Goal: Task Accomplishment & Management: Use online tool/utility

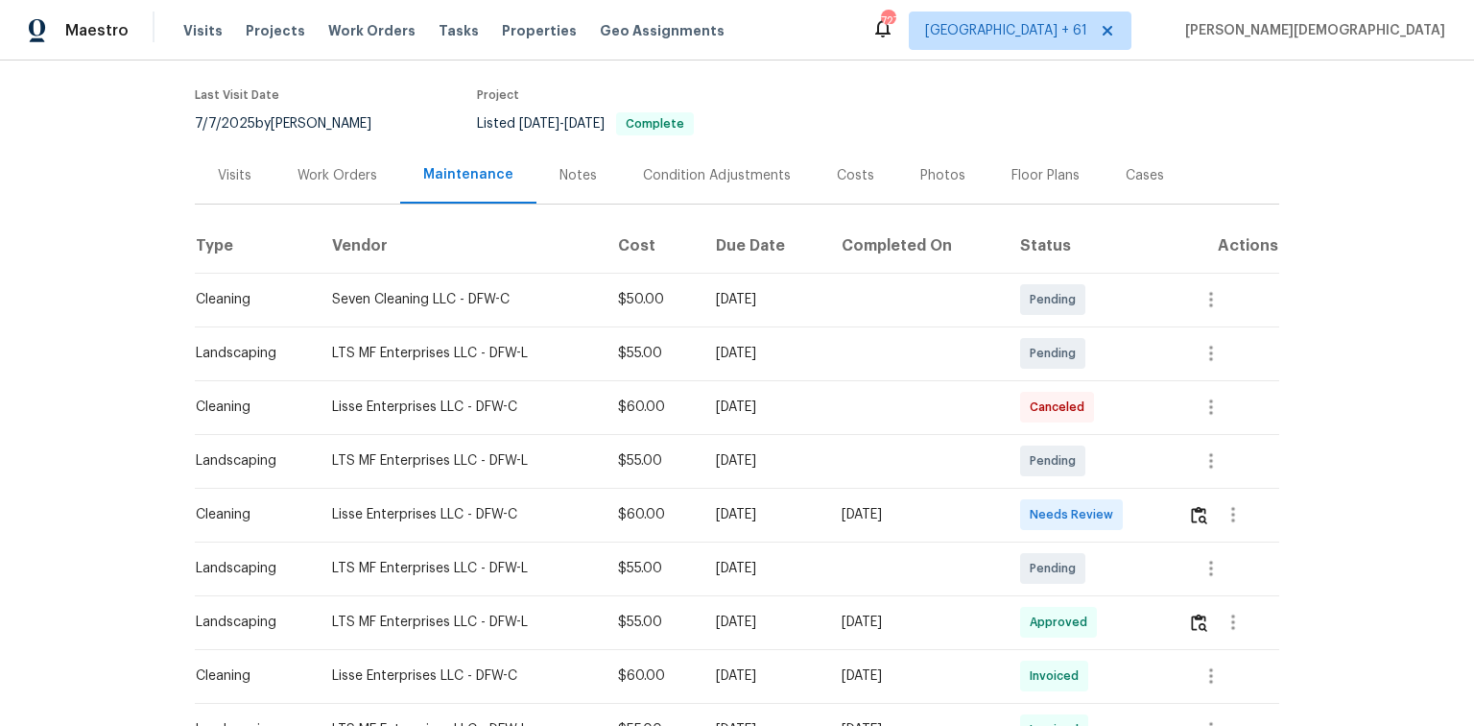
scroll to position [230, 0]
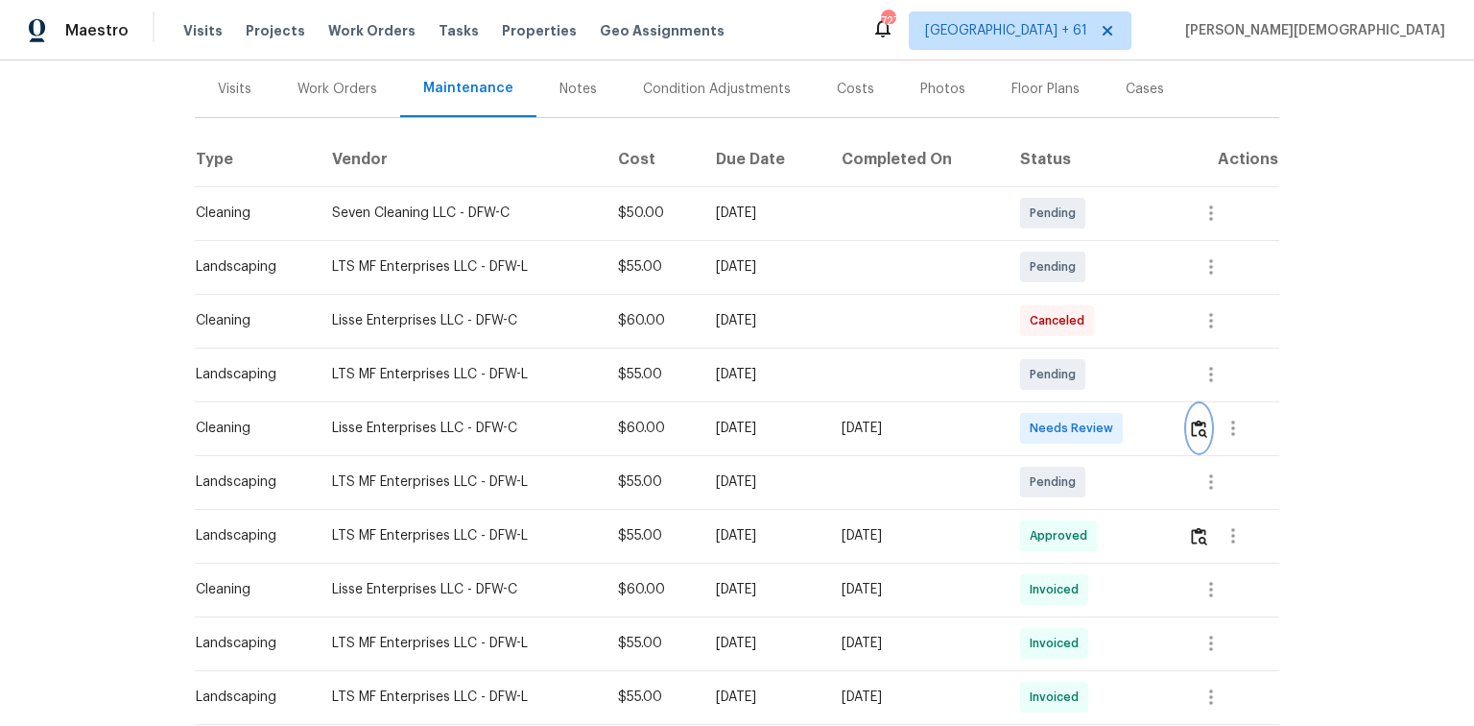
click at [1202, 427] on img "button" at bounding box center [1199, 428] width 16 height 18
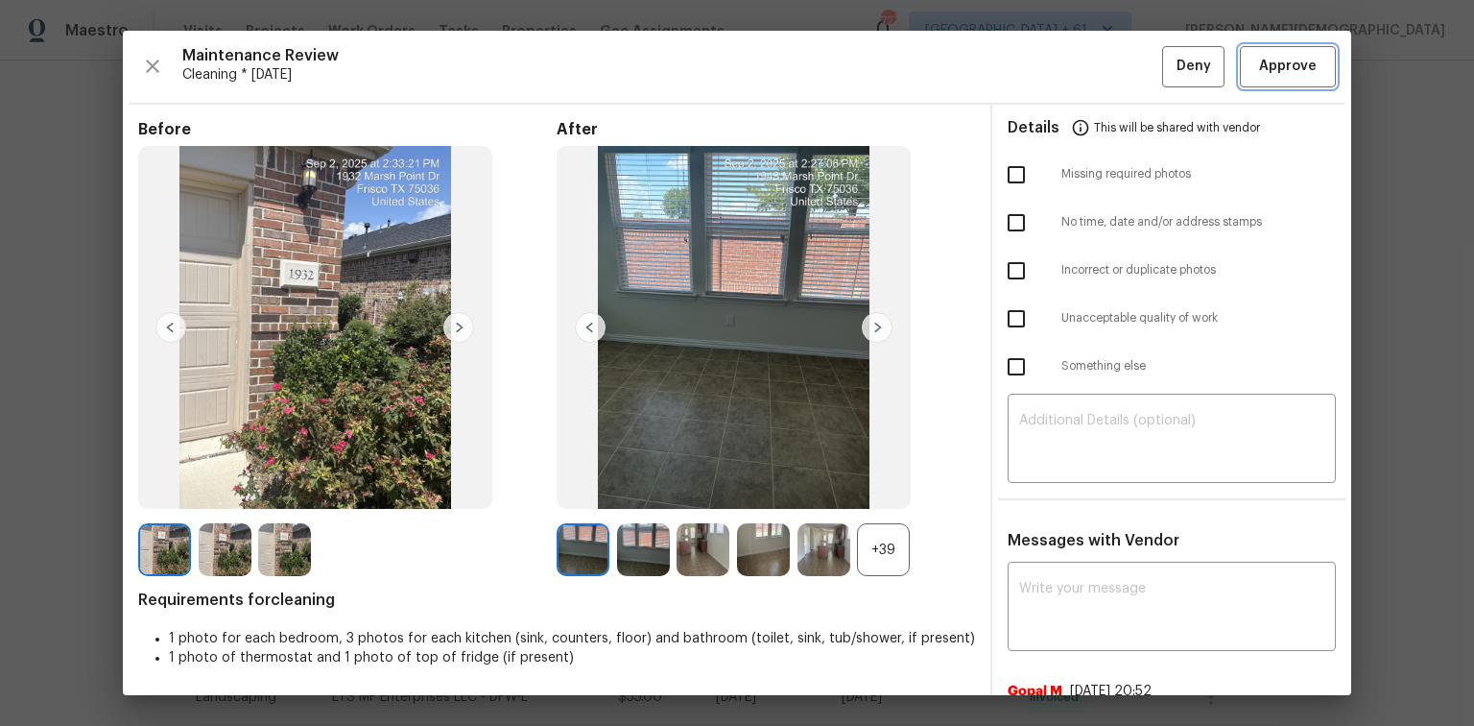
click at [1257, 79] on button "Approve" at bounding box center [1288, 66] width 96 height 41
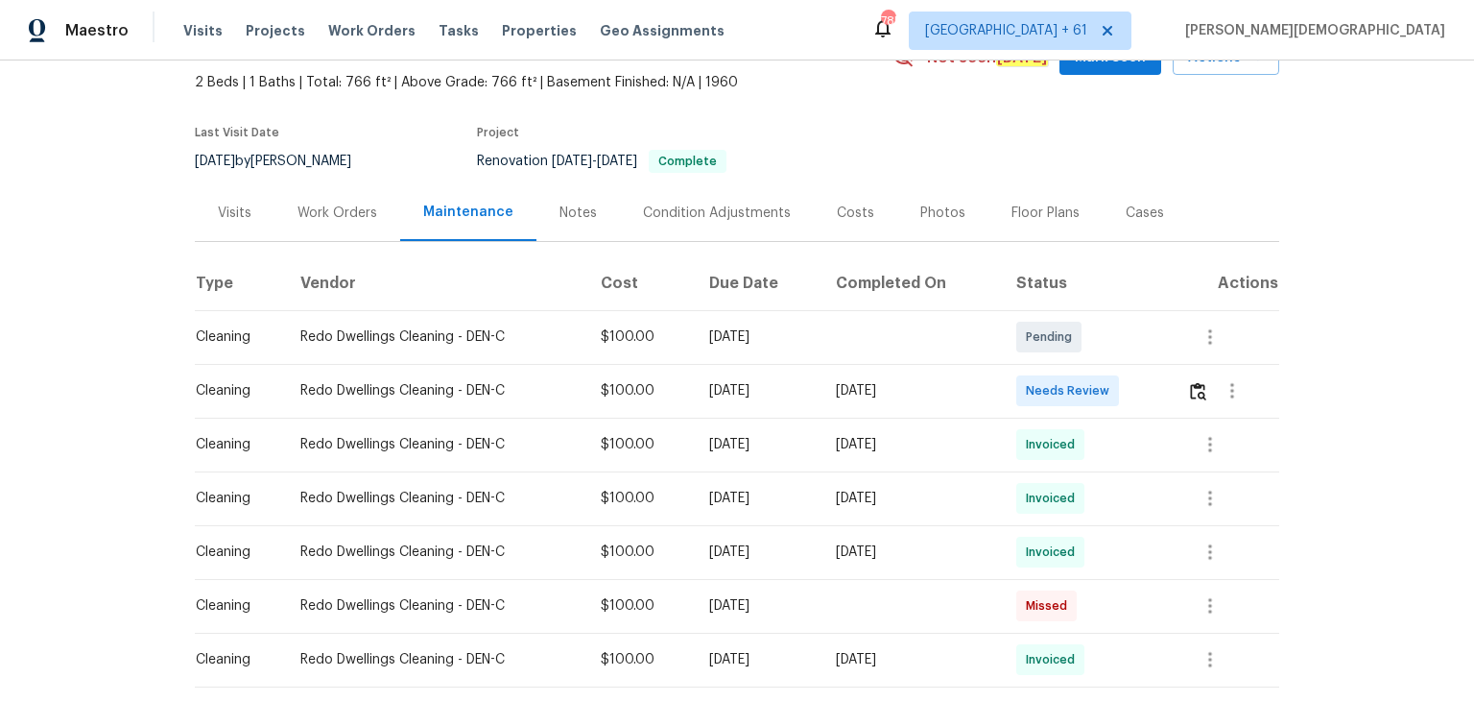
scroll to position [184, 0]
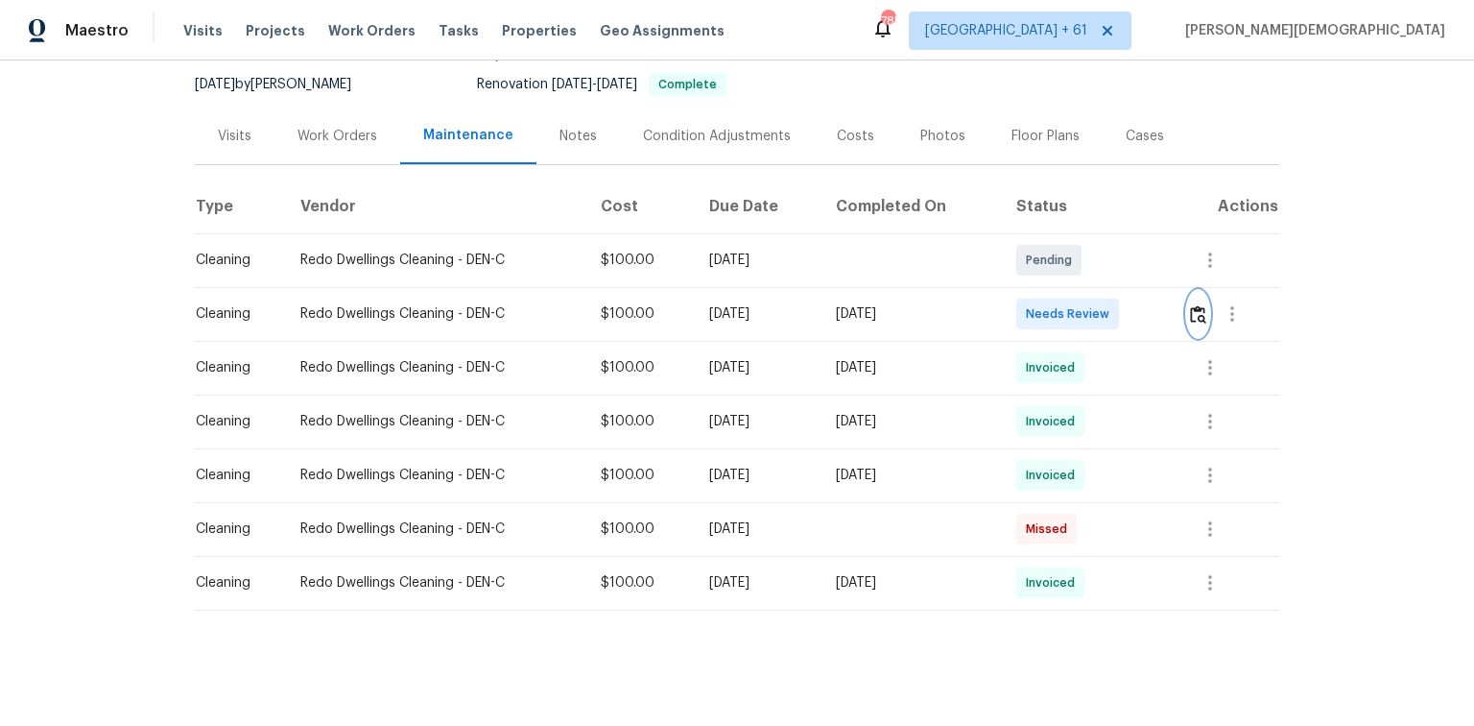
click at [1048, 305] on img "button" at bounding box center [1198, 314] width 16 height 18
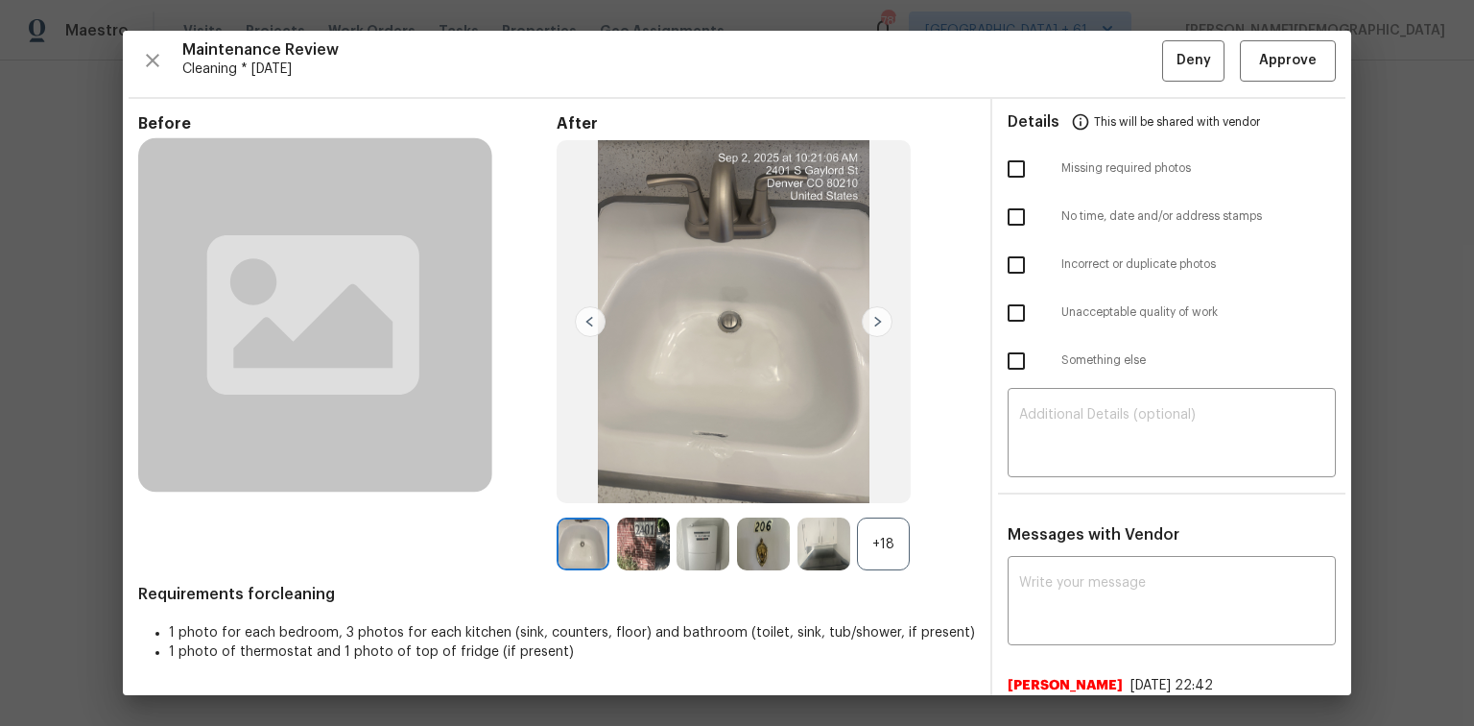
scroll to position [0, 0]
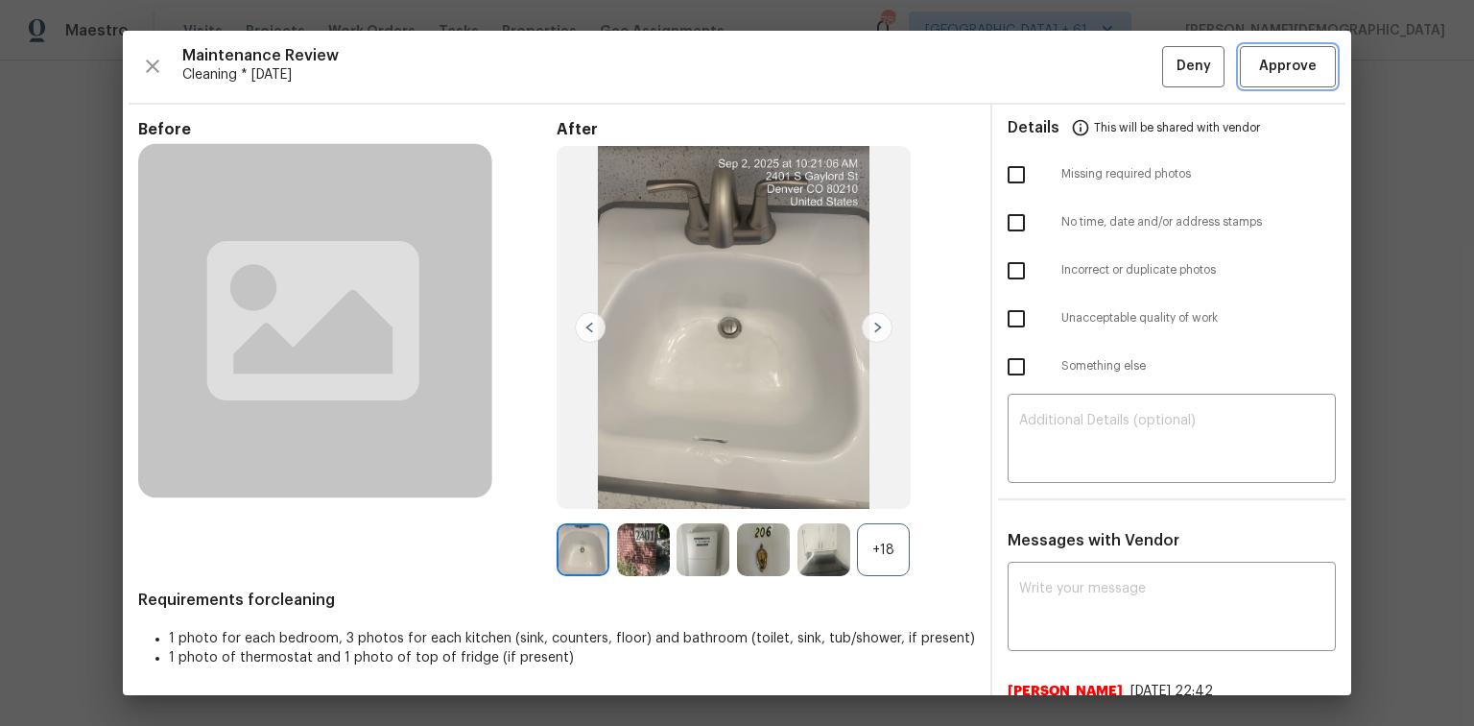
click at [1048, 72] on span "Approve" at bounding box center [1287, 67] width 65 height 24
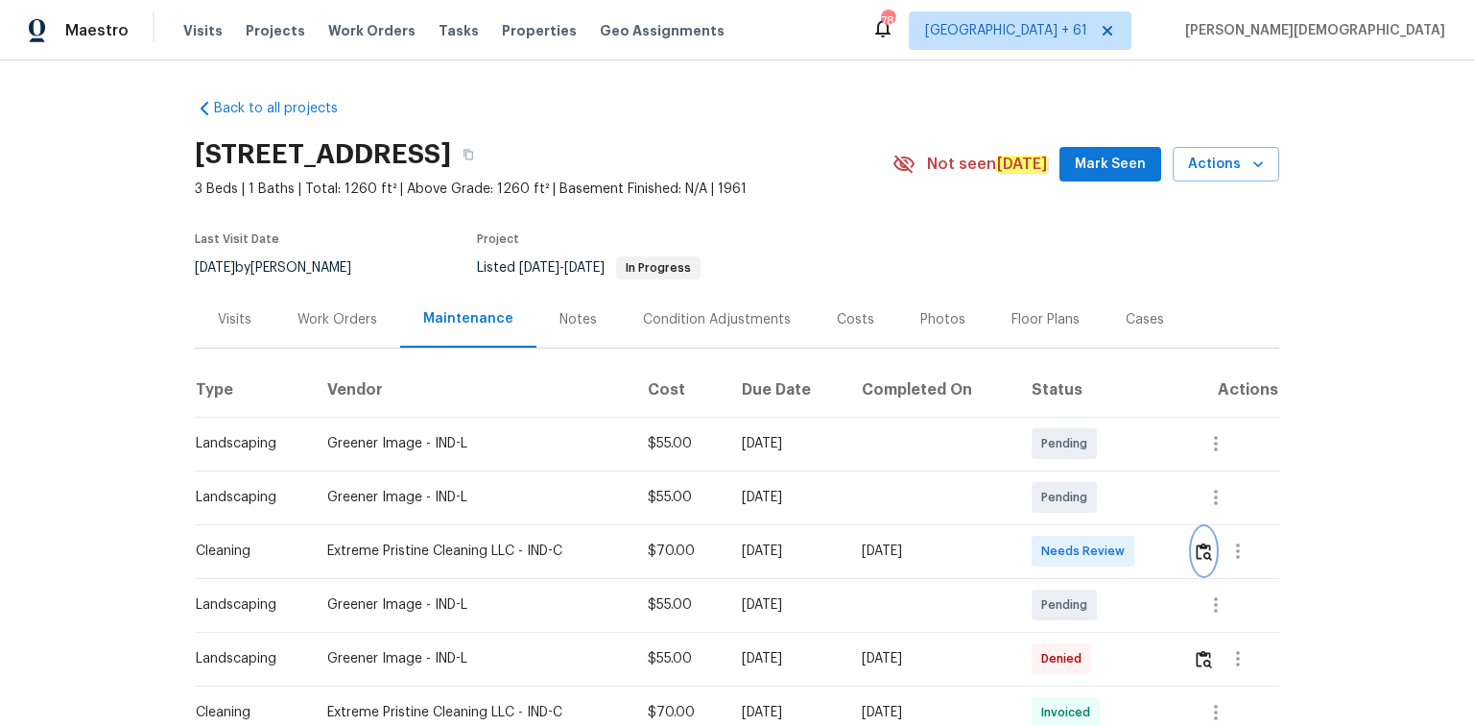
click at [1048, 485] on img "button" at bounding box center [1204, 551] width 16 height 18
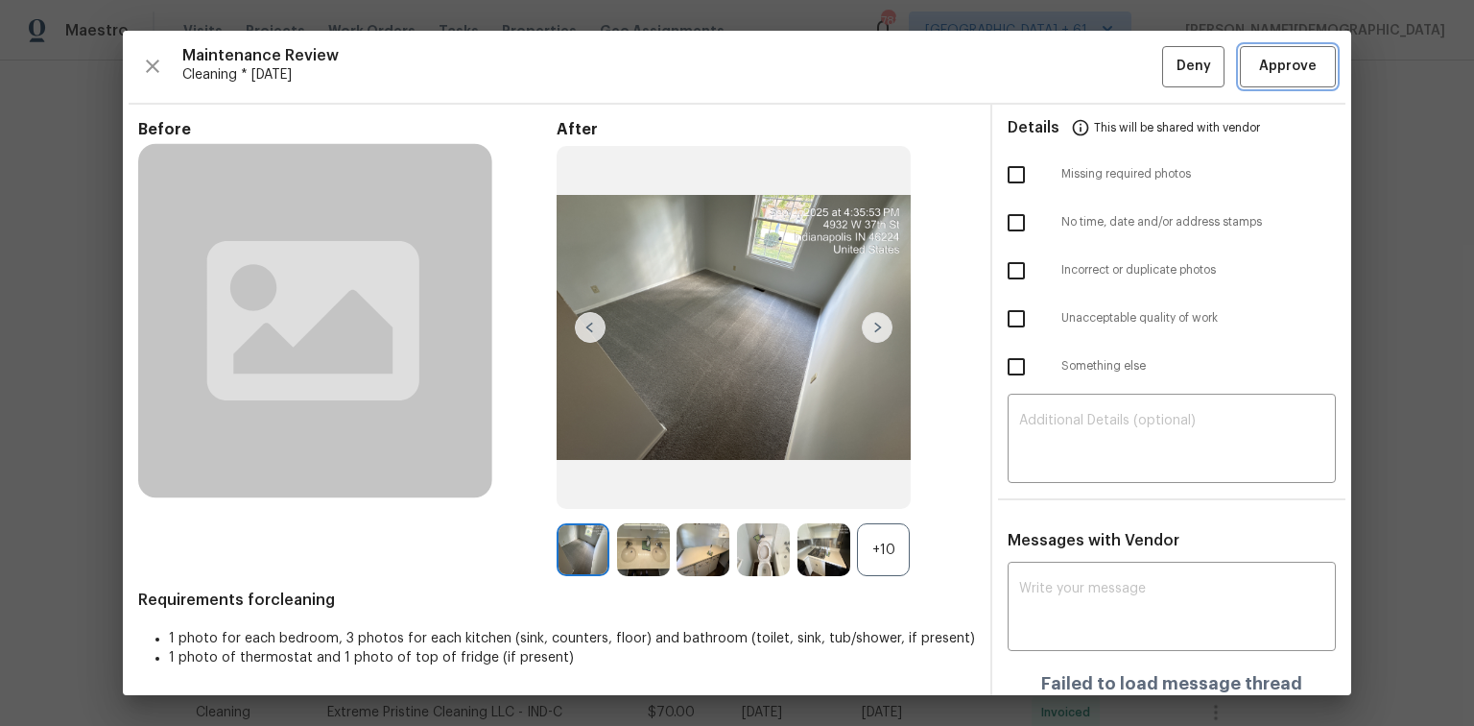
click at [1048, 74] on span "Approve" at bounding box center [1288, 67] width 58 height 24
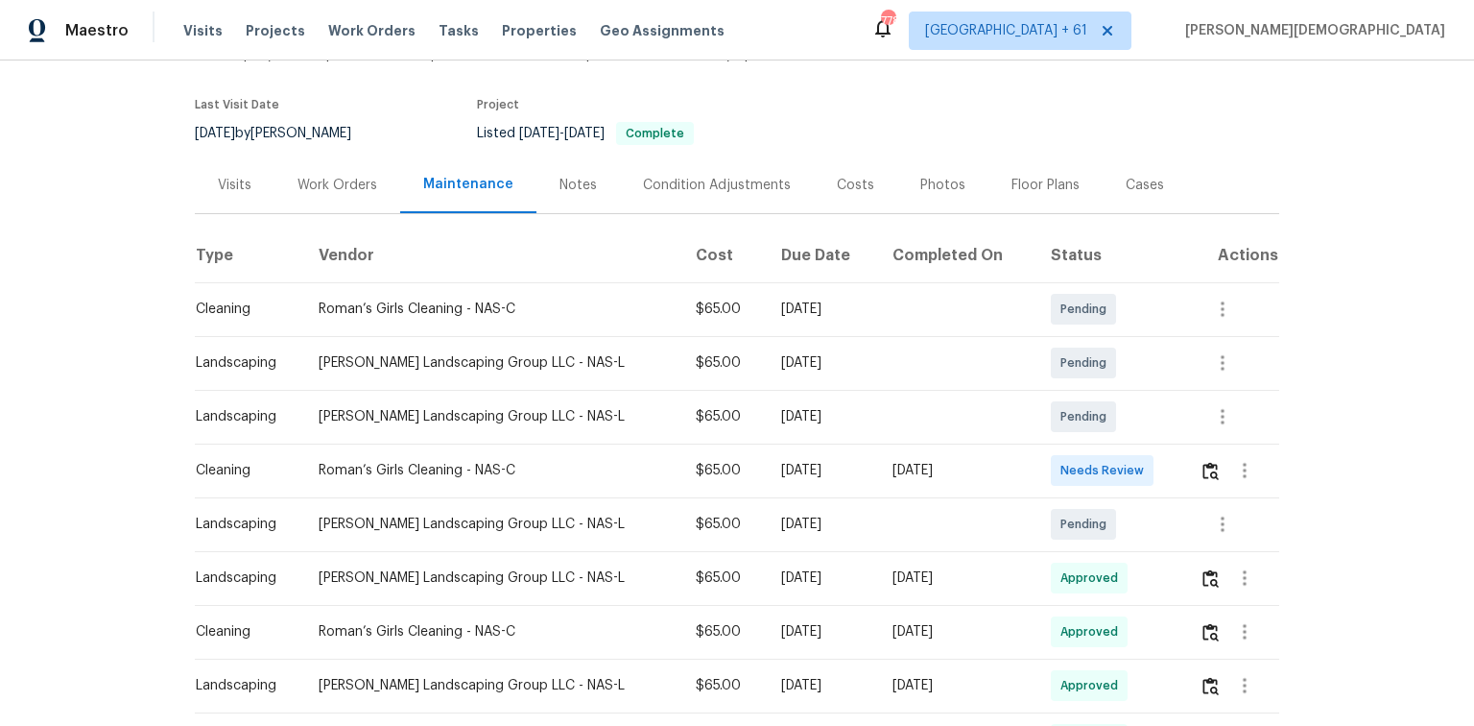
scroll to position [154, 0]
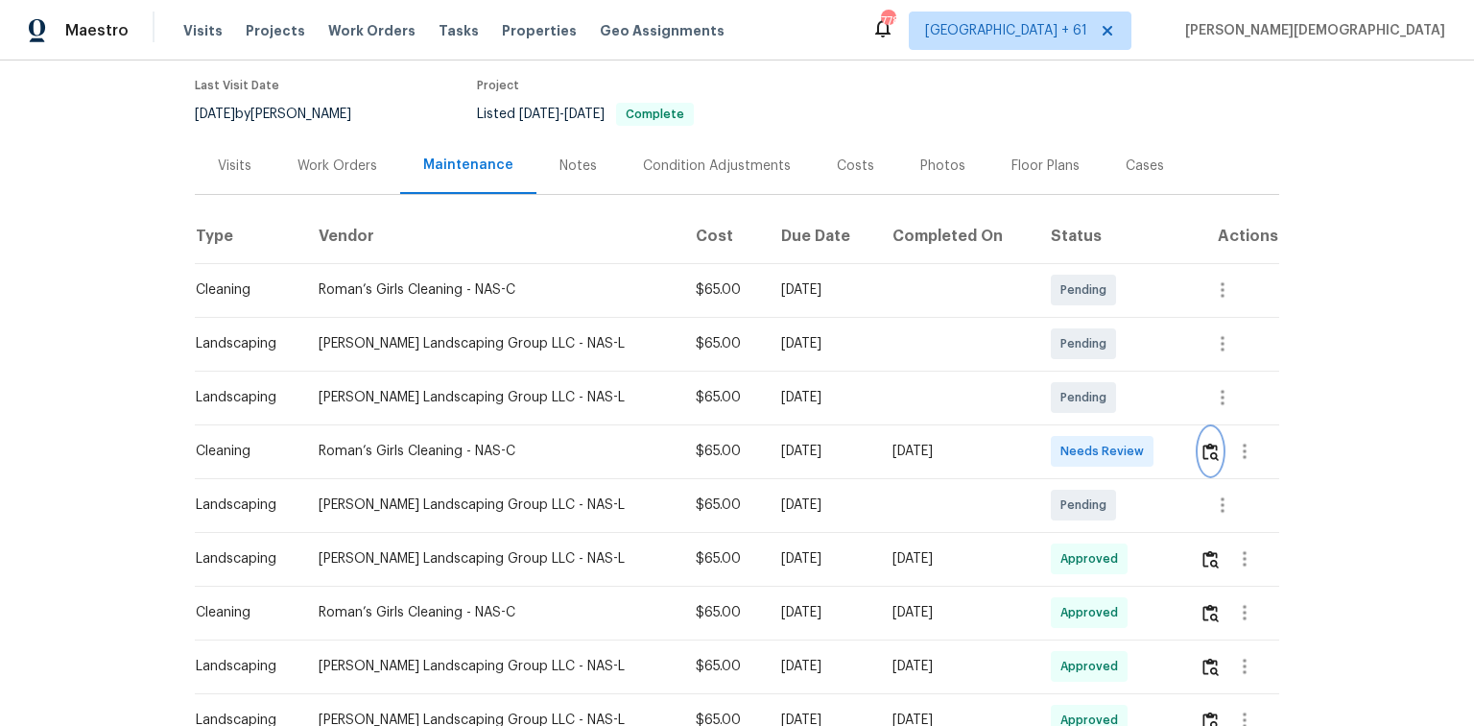
click at [1048, 454] on button "button" at bounding box center [1211, 451] width 22 height 46
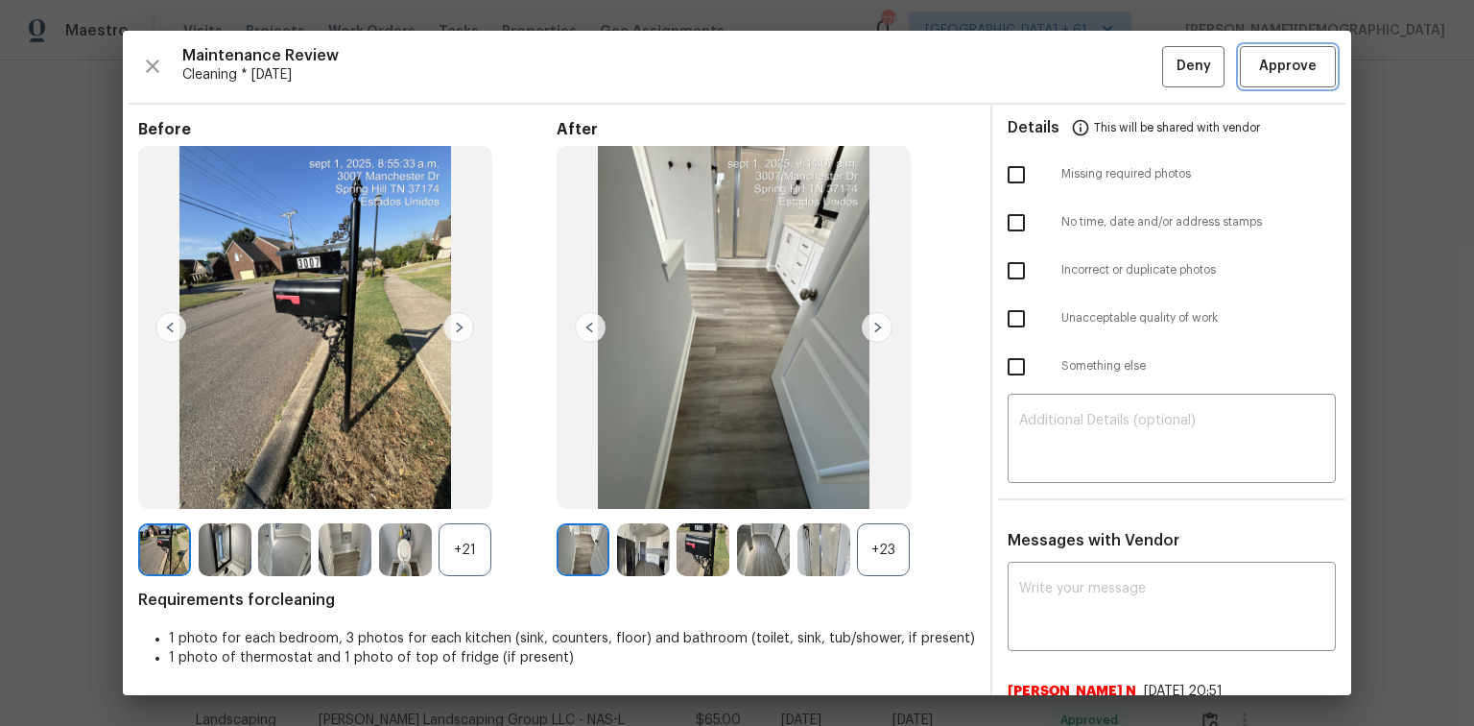
click at [1048, 81] on button "Approve" at bounding box center [1288, 66] width 96 height 41
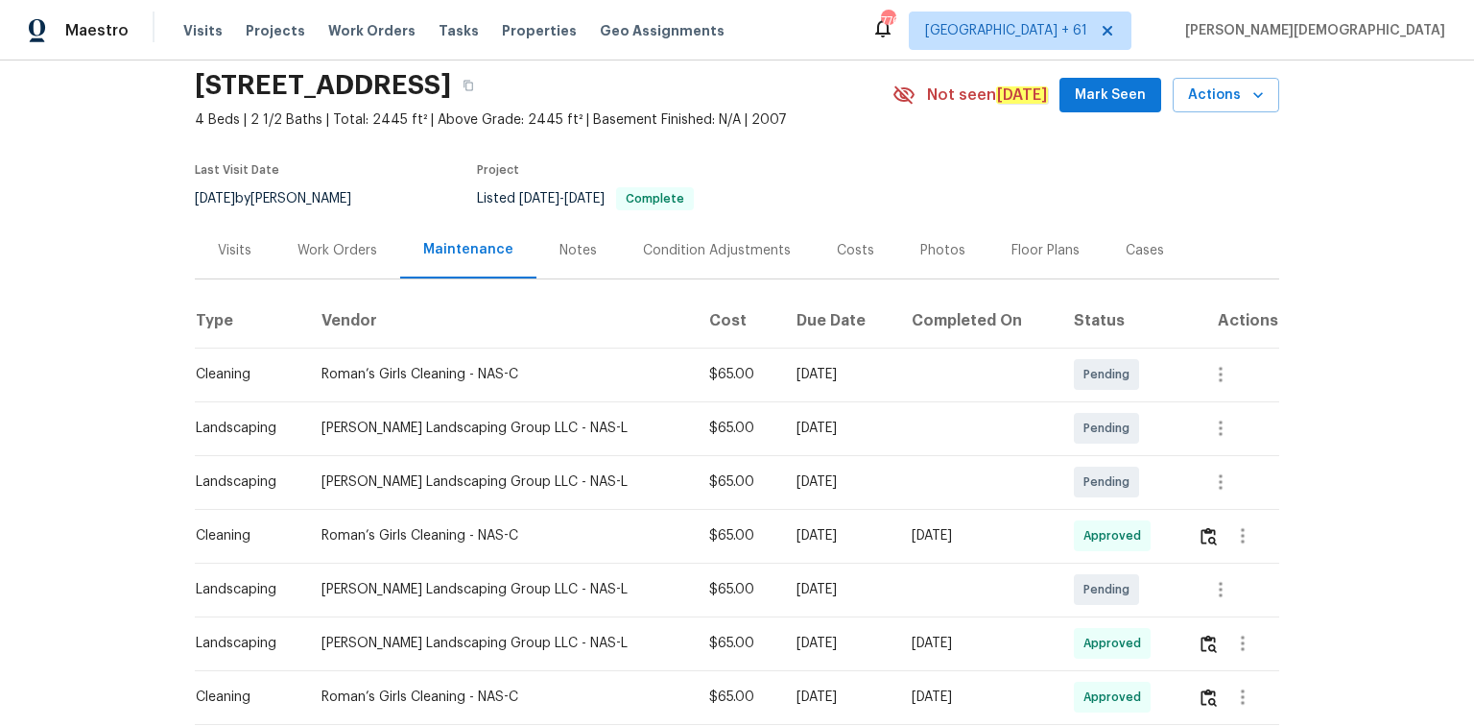
scroll to position [0, 0]
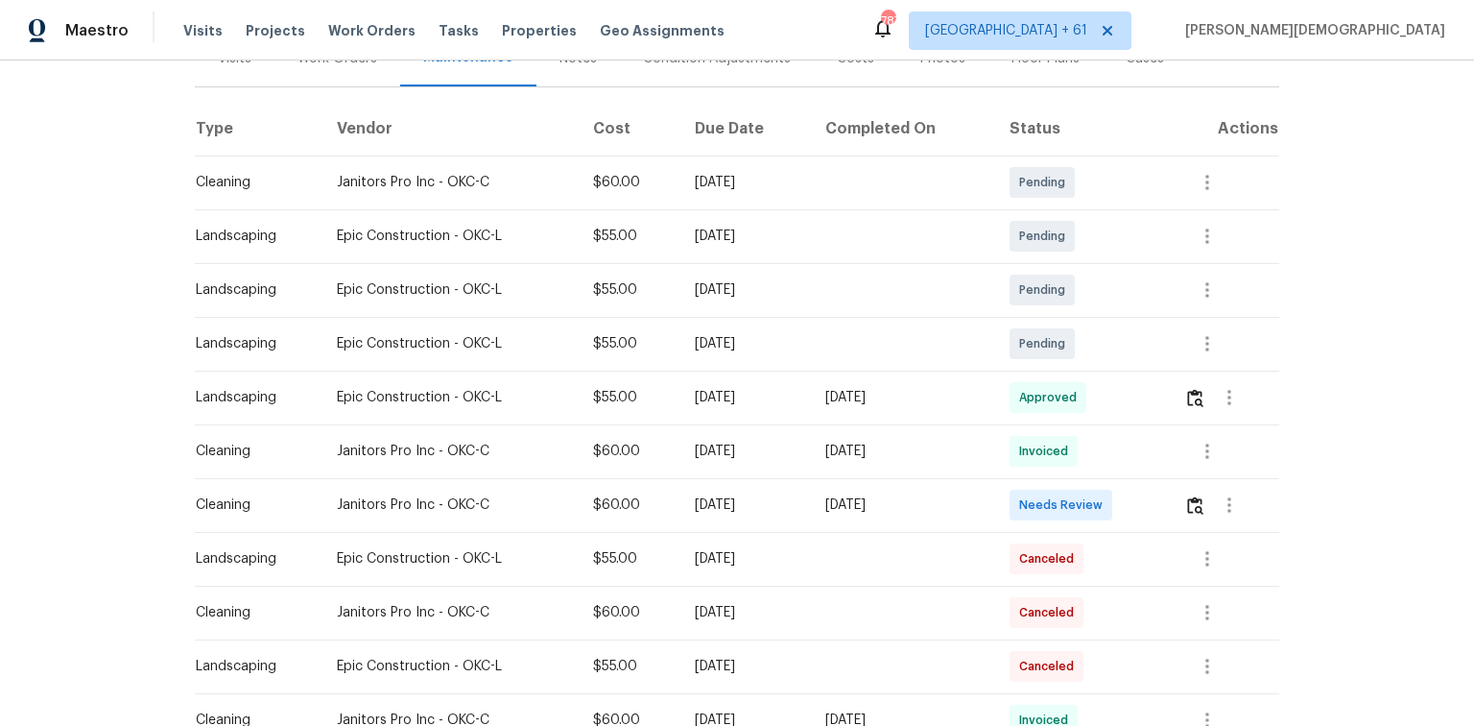
scroll to position [307, 0]
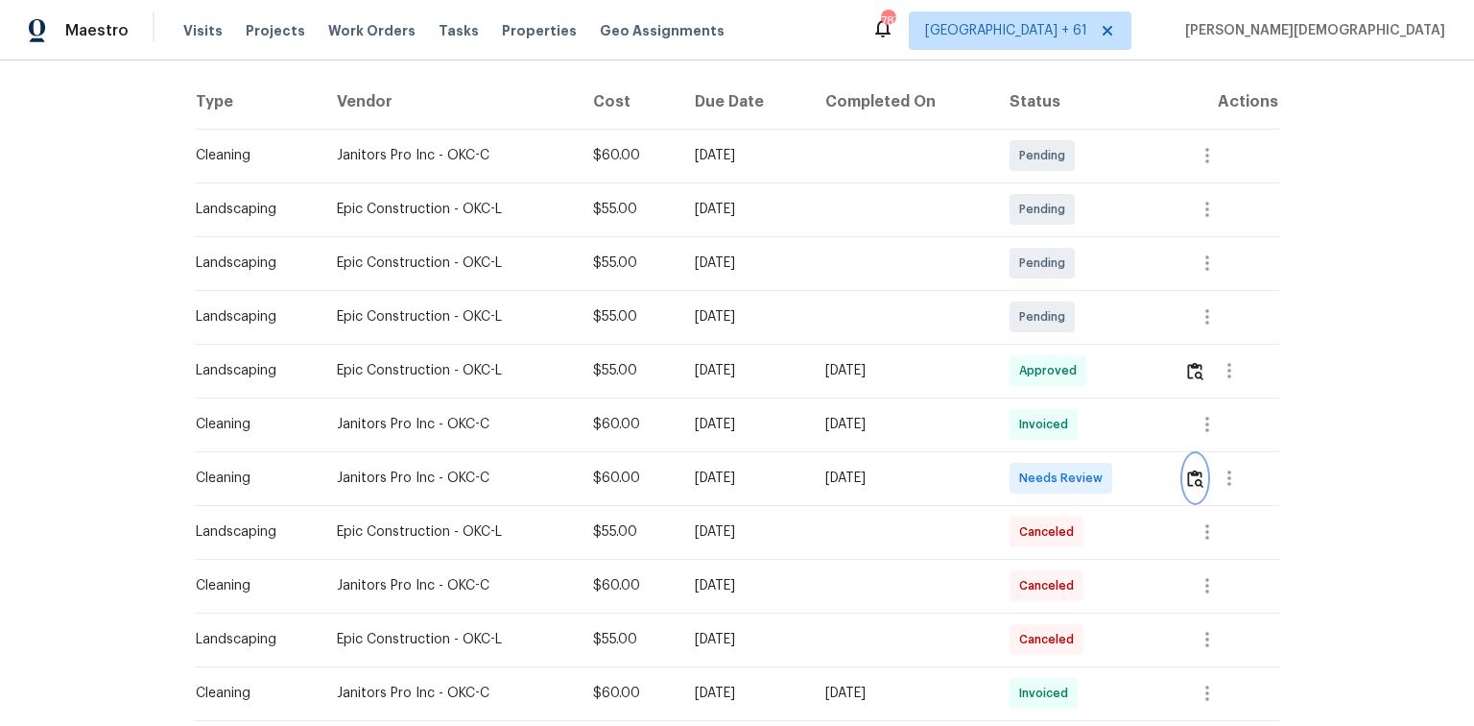
click at [1048, 469] on img "button" at bounding box center [1195, 478] width 16 height 18
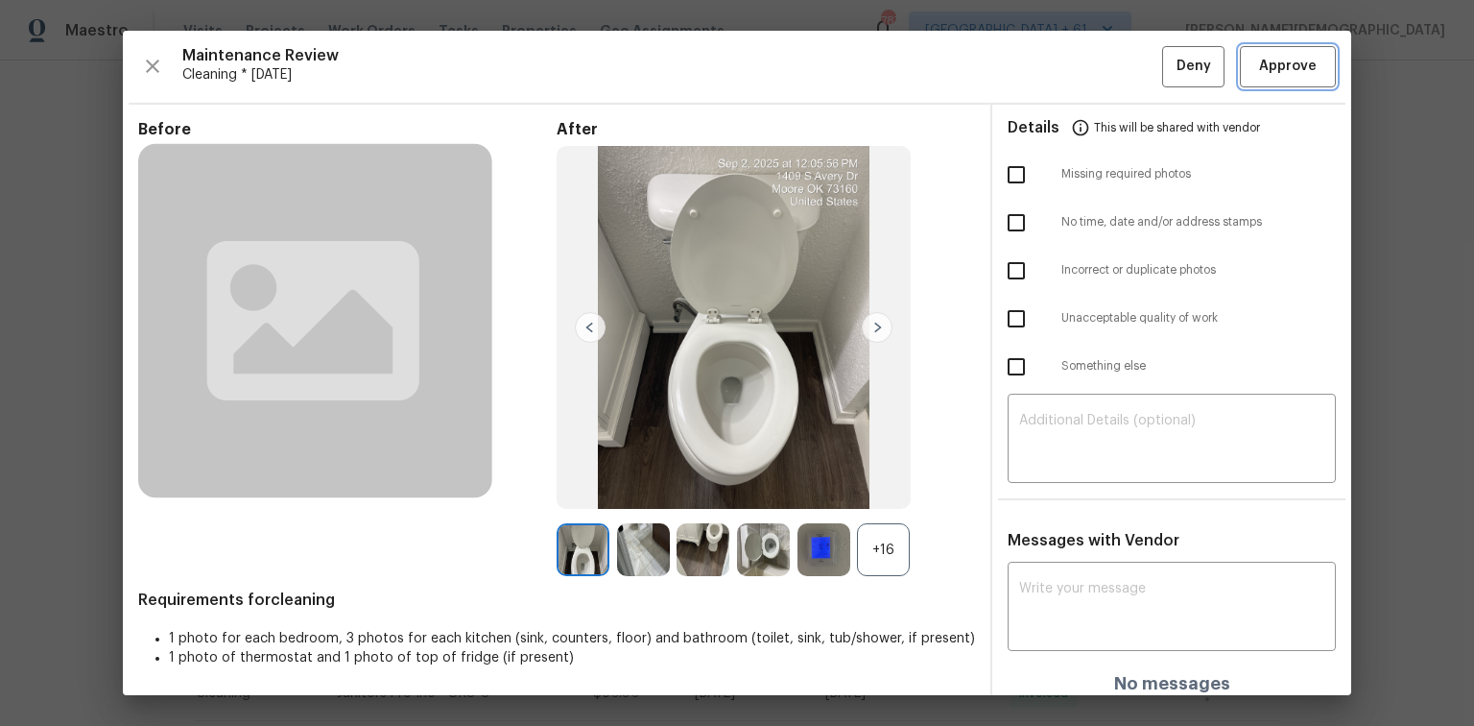
click at [1048, 81] on button "Approve" at bounding box center [1288, 66] width 96 height 41
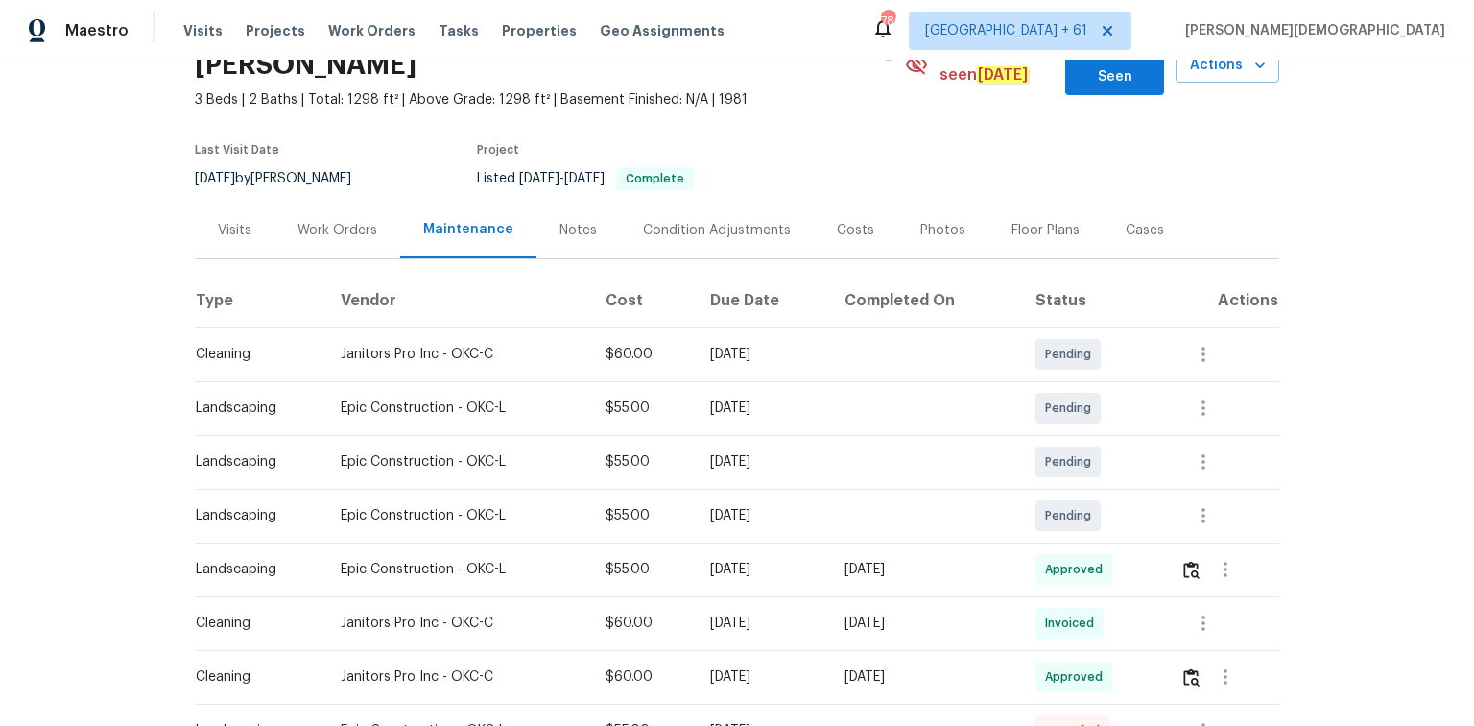
scroll to position [0, 0]
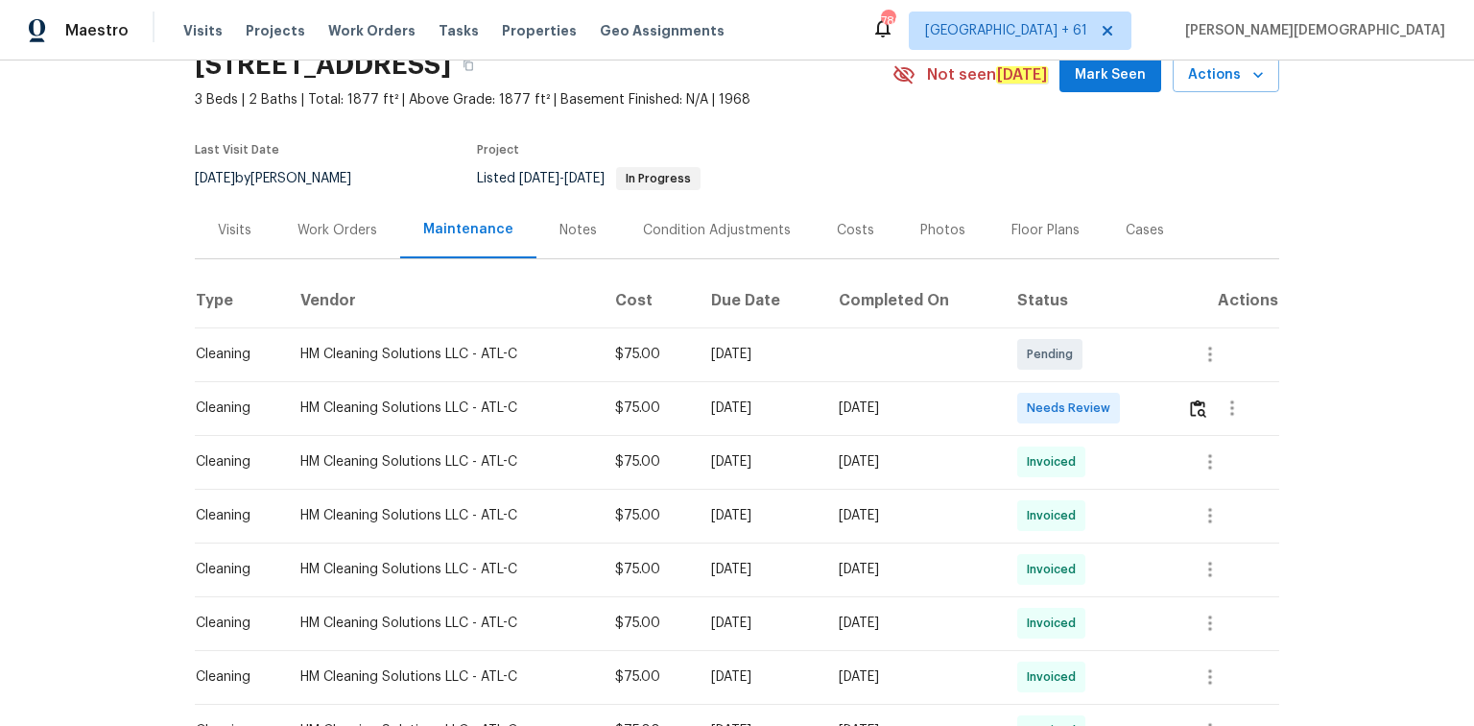
scroll to position [230, 0]
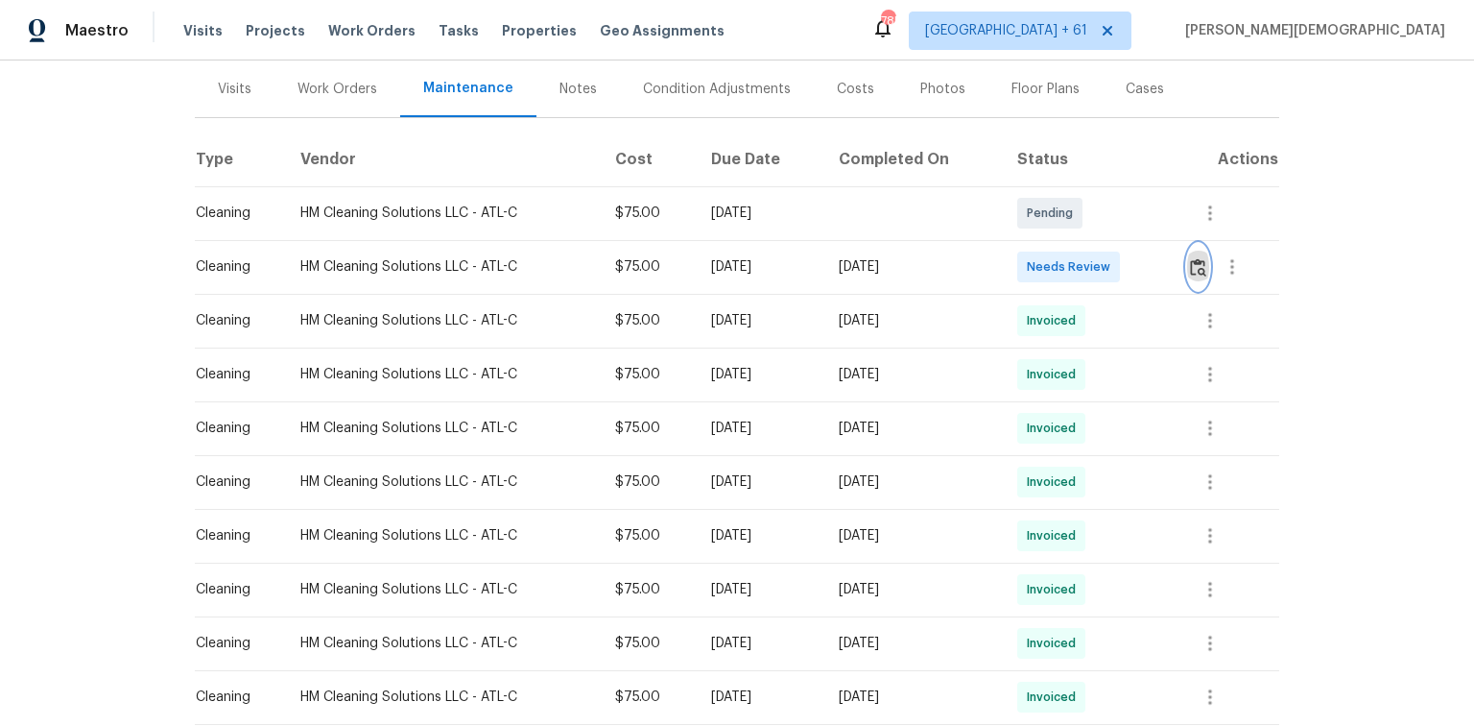
click at [1048, 259] on img "button" at bounding box center [1198, 267] width 16 height 18
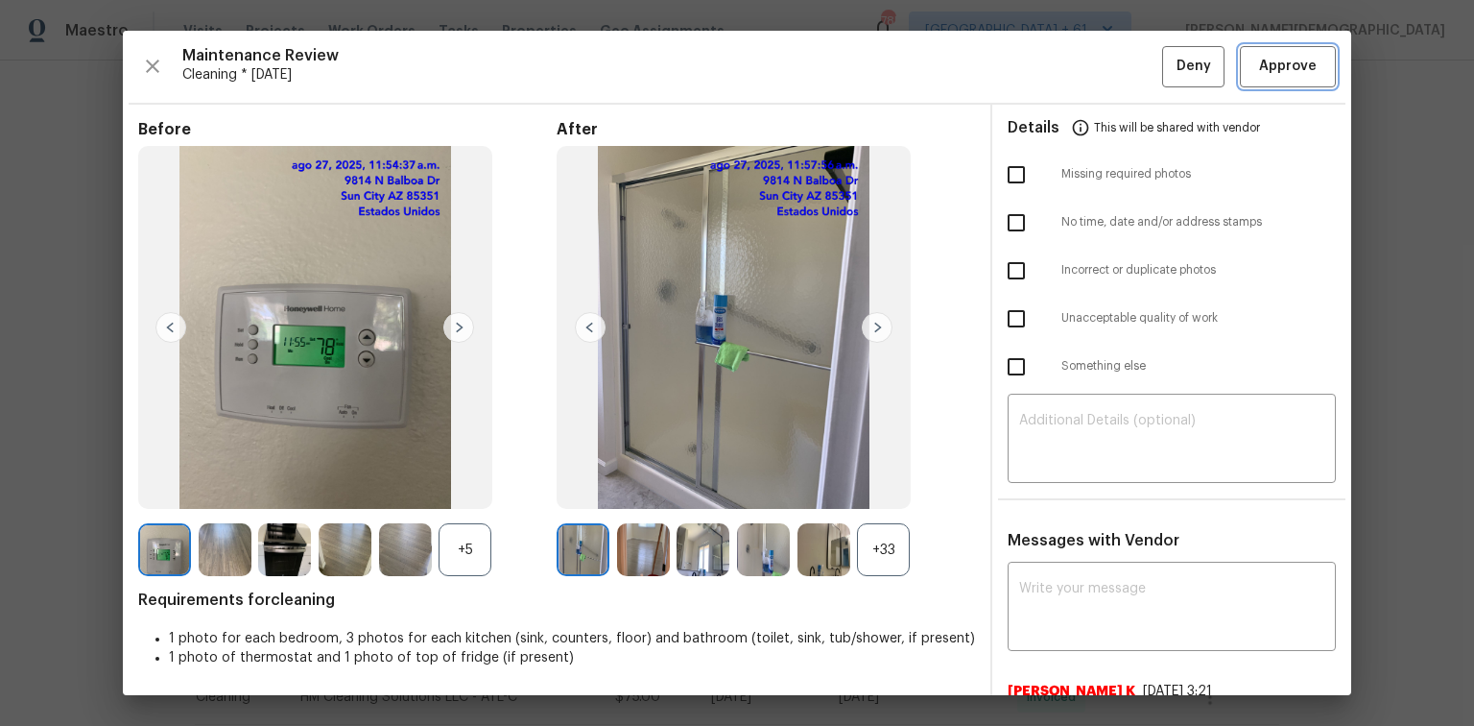
click at [1048, 60] on span "Approve" at bounding box center [1288, 67] width 58 height 24
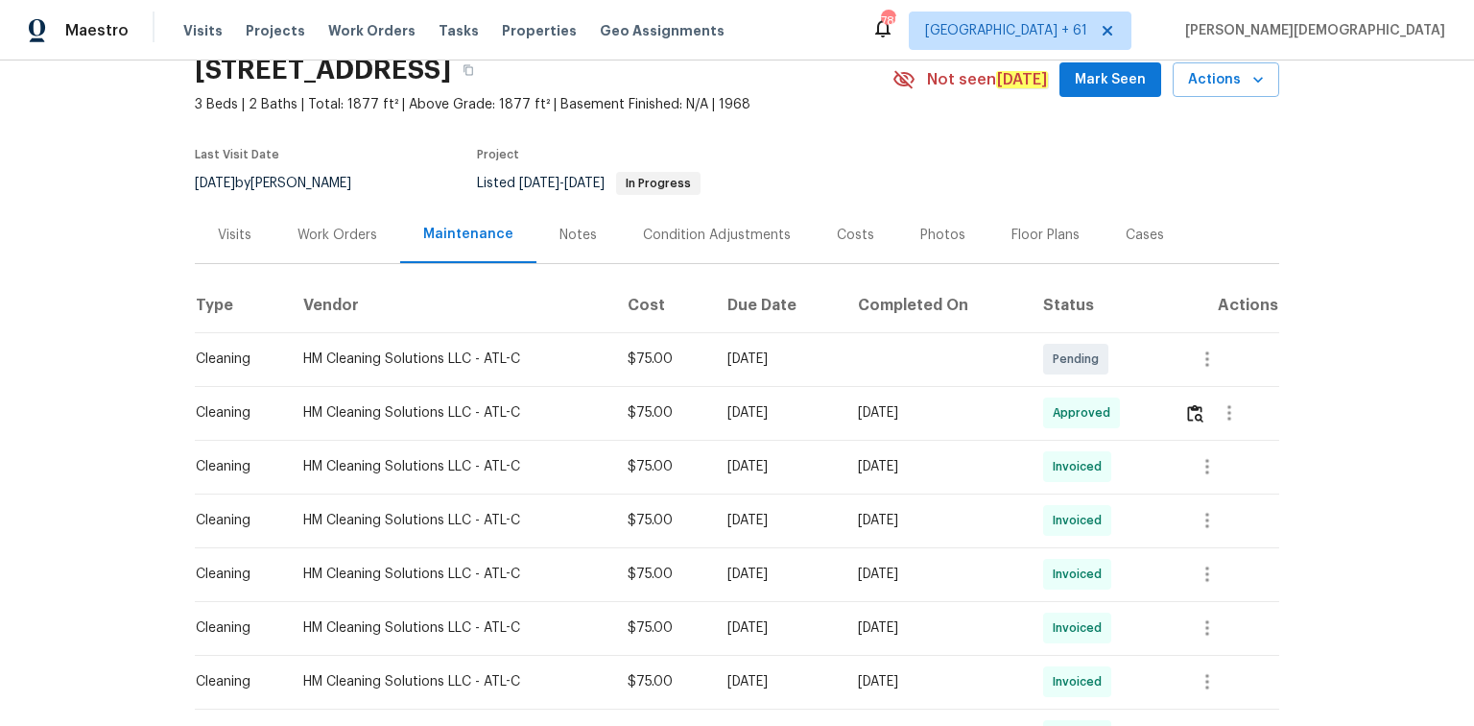
scroll to position [0, 0]
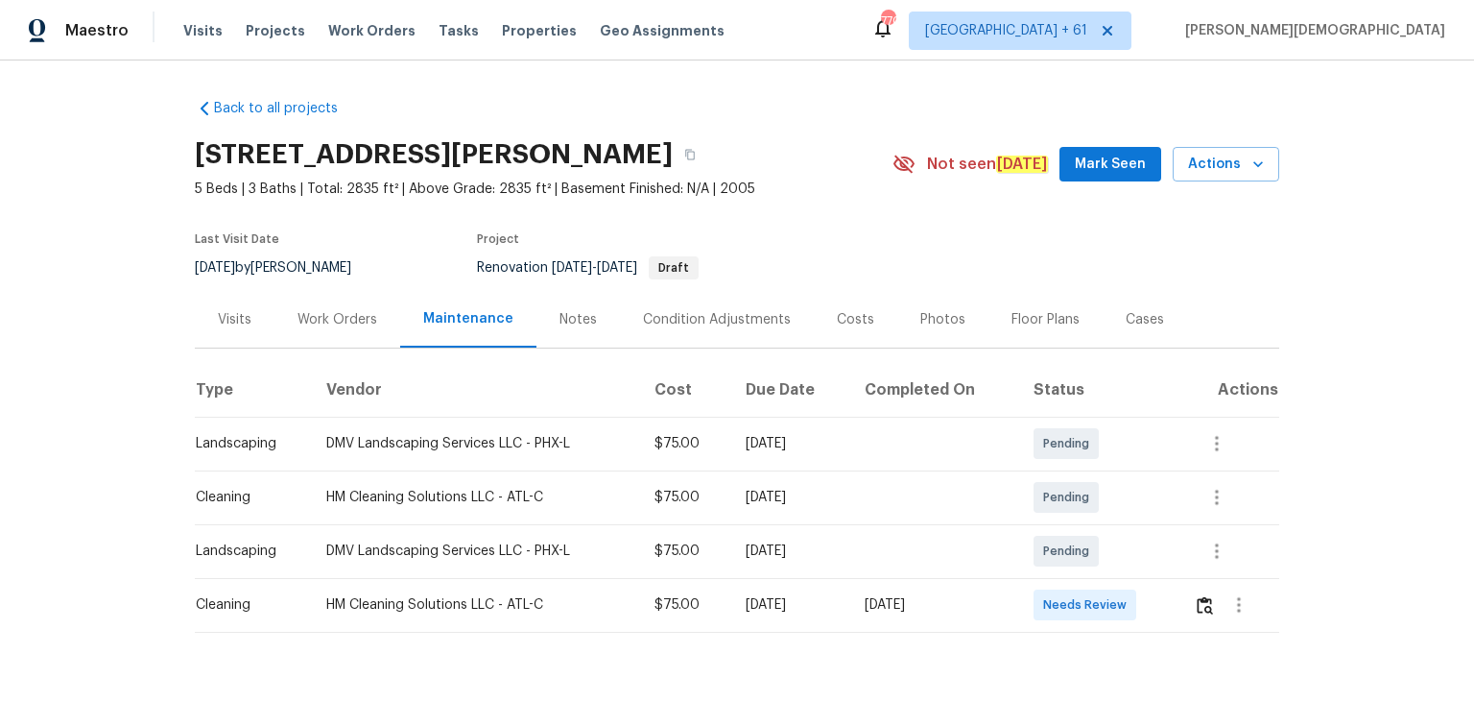
click at [1048, 485] on td at bounding box center [1228, 605] width 101 height 54
click at [1048, 485] on img "button" at bounding box center [1205, 605] width 16 height 18
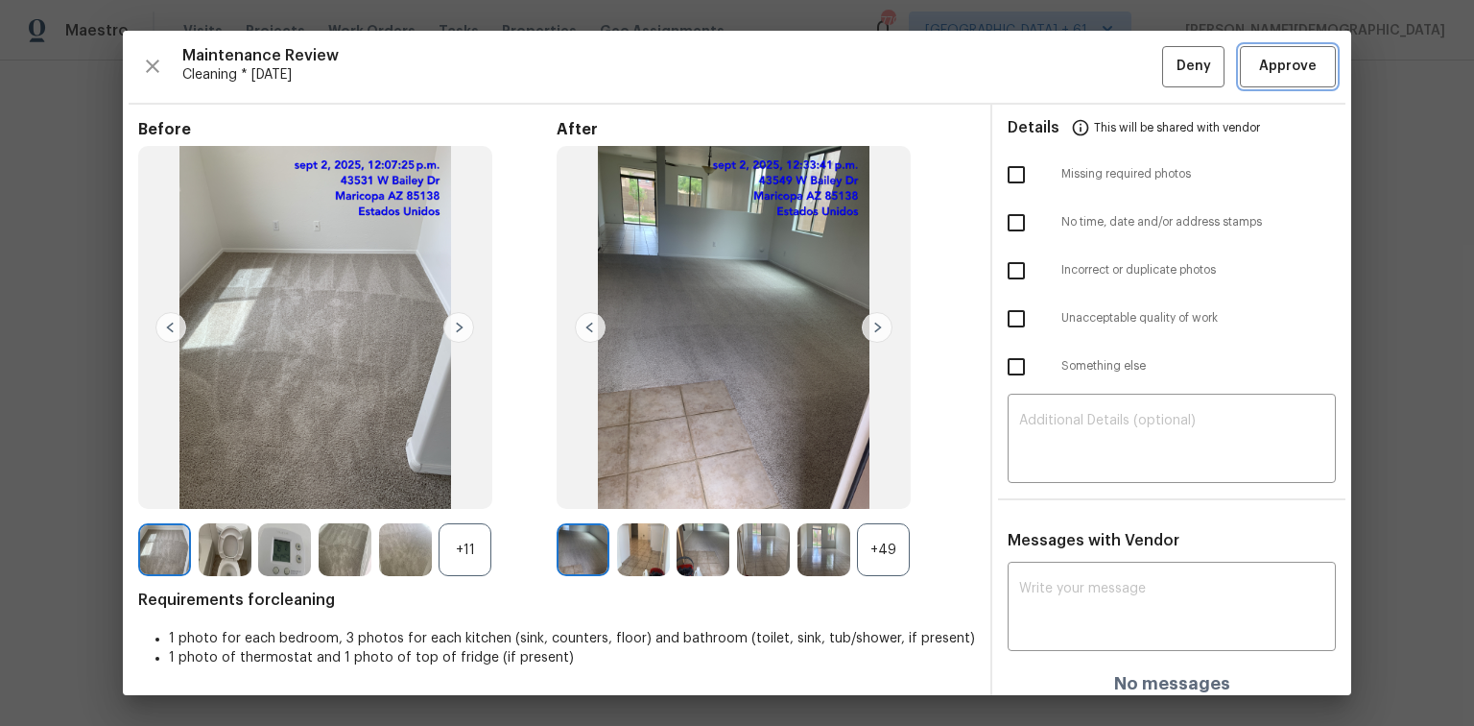
click at [1048, 77] on span "Approve" at bounding box center [1288, 67] width 58 height 24
